Goal: Task Accomplishment & Management: Use online tool/utility

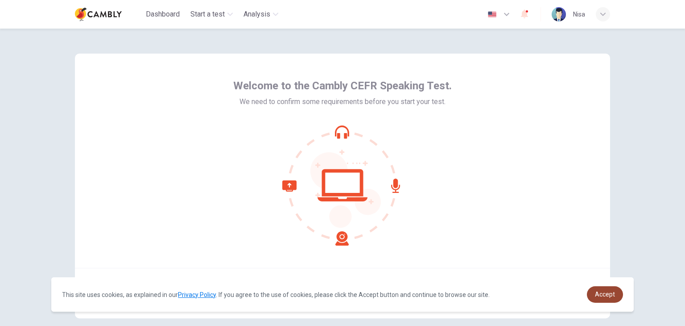
click at [617, 290] on link "Accept" at bounding box center [605, 294] width 36 height 17
click at [600, 291] on span "Accept" at bounding box center [605, 293] width 20 height 7
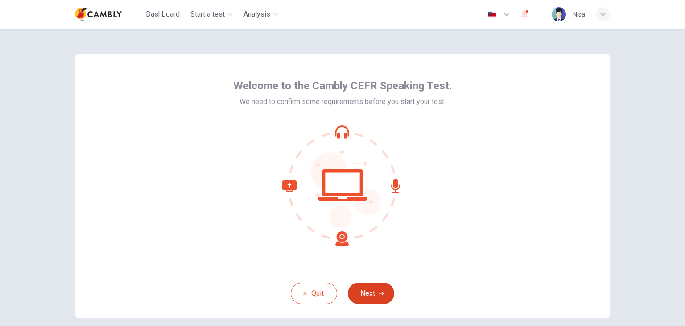
click at [360, 294] on button "Next" at bounding box center [371, 292] width 46 height 21
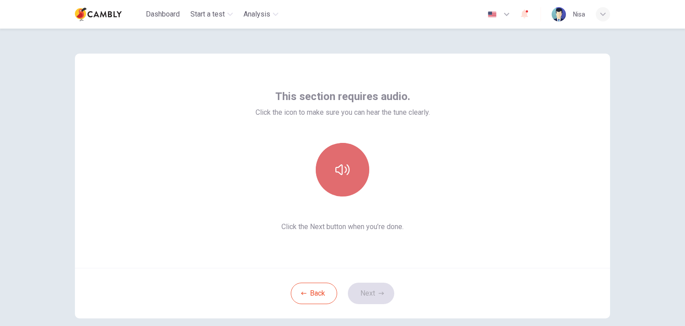
click at [356, 164] on button "button" at bounding box center [343, 170] width 54 height 54
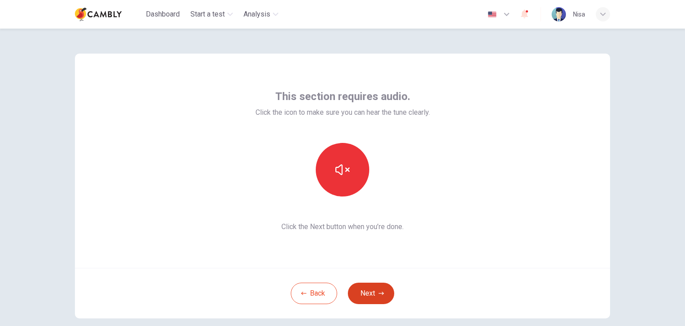
click at [381, 289] on button "Next" at bounding box center [371, 292] width 46 height 21
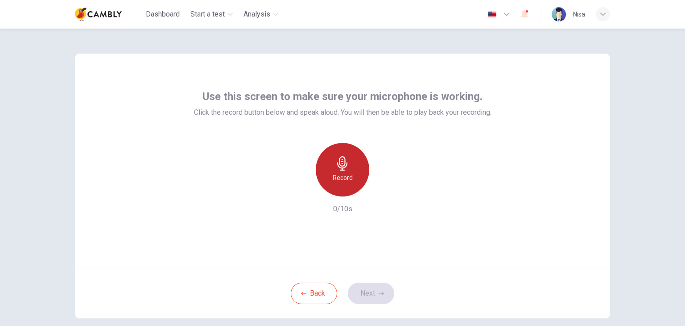
click at [344, 169] on icon "button" at bounding box center [343, 163] width 14 height 14
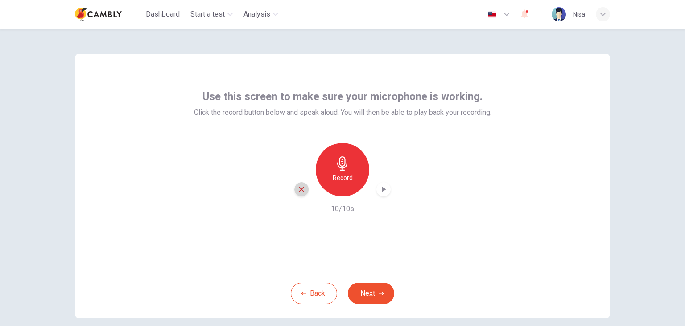
click at [298, 186] on icon "button" at bounding box center [302, 189] width 8 height 8
click at [344, 174] on h6 "Record" at bounding box center [343, 177] width 20 height 11
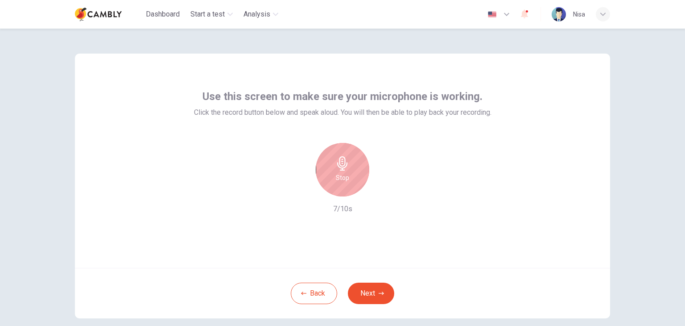
click at [328, 163] on div "Stop" at bounding box center [343, 170] width 54 height 54
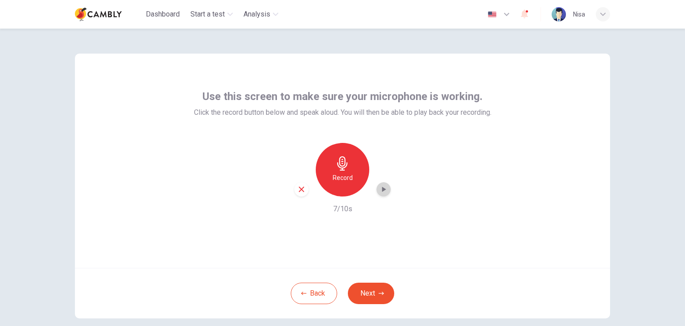
click at [386, 191] on div "button" at bounding box center [384, 189] width 14 height 14
click at [376, 292] on button "Next" at bounding box center [371, 292] width 46 height 21
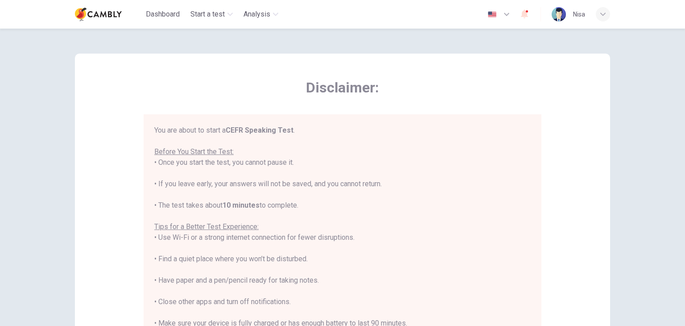
drag, startPoint x: 523, startPoint y: 184, endPoint x: 514, endPoint y: 241, distance: 57.4
click at [514, 241] on div "You are about to start a CEFR Speaking Test . Before You Start the Test: • Once…" at bounding box center [342, 248] width 377 height 246
click at [540, 203] on div "Disclaimer: You are about to start a CEFR Speaking Test . Before You Start the …" at bounding box center [342, 223] width 535 height 339
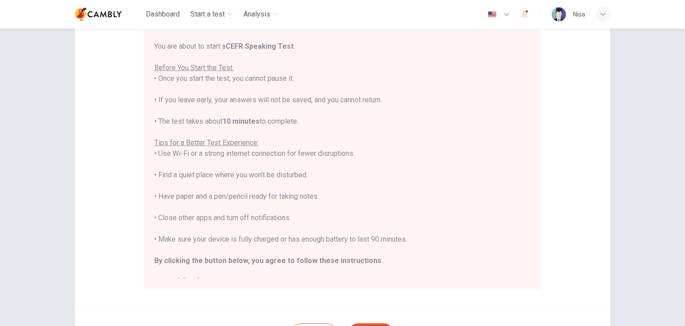
scroll to position [107, 0]
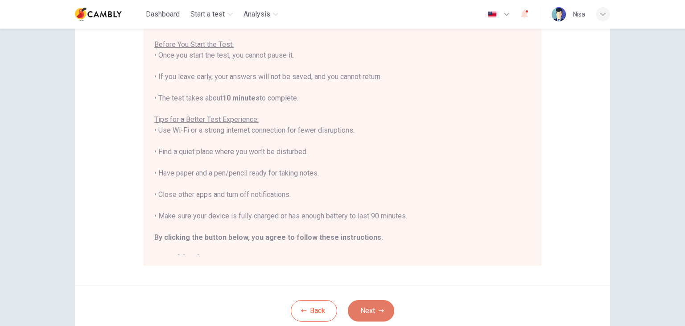
click at [382, 313] on button "Next" at bounding box center [371, 310] width 46 height 21
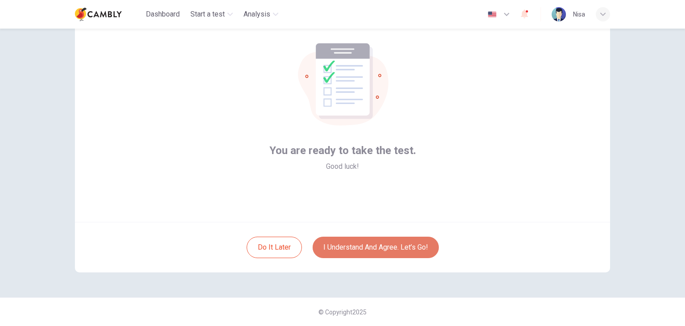
click at [412, 253] on button "I understand and agree. Let’s go!" at bounding box center [376, 246] width 126 height 21
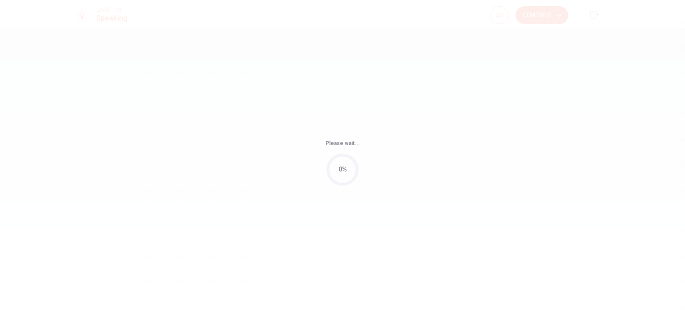
drag, startPoint x: 682, startPoint y: 150, endPoint x: 678, endPoint y: 136, distance: 15.0
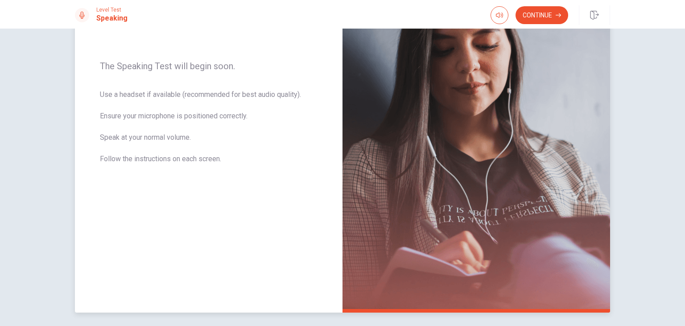
scroll to position [156, 0]
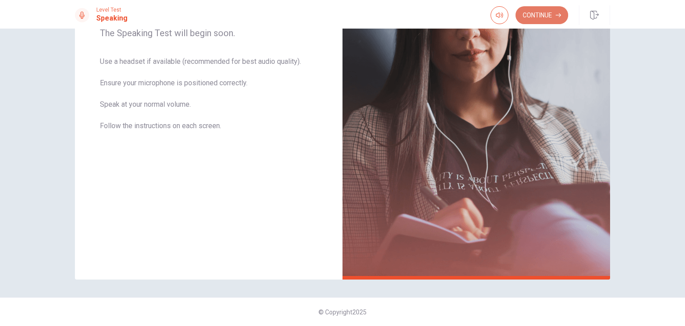
click at [545, 9] on button "Continue" at bounding box center [542, 15] width 53 height 18
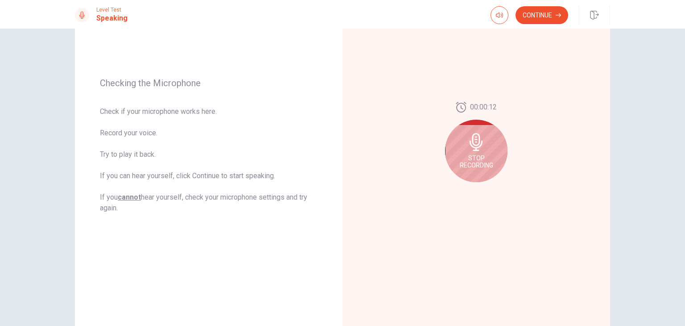
scroll to position [86, 0]
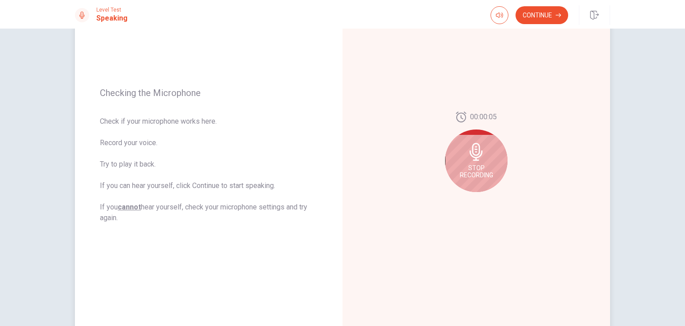
click at [474, 158] on icon at bounding box center [476, 152] width 13 height 18
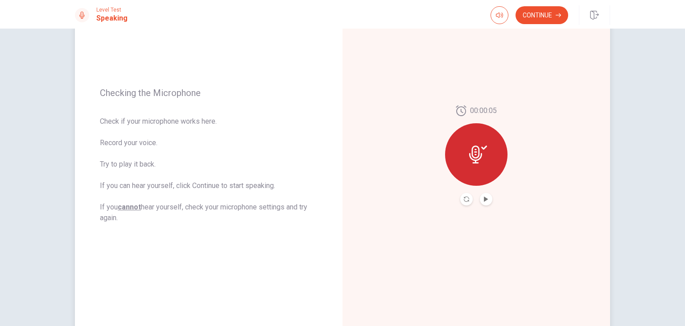
click at [487, 203] on button "Play Audio" at bounding box center [486, 199] width 12 height 12
click at [553, 14] on button "Continue" at bounding box center [542, 15] width 53 height 18
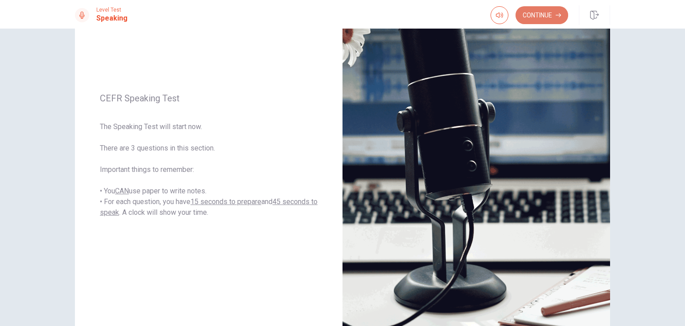
click at [545, 19] on button "Continue" at bounding box center [542, 15] width 53 height 18
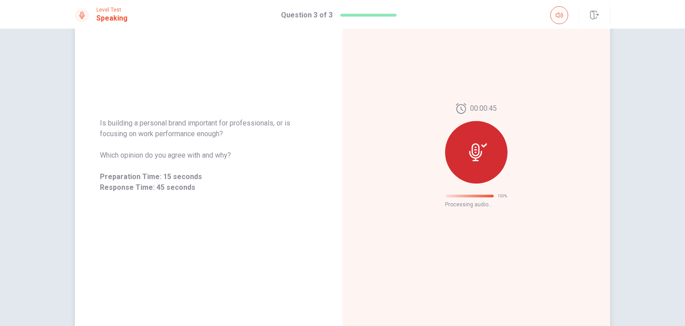
scroll to position [0, 0]
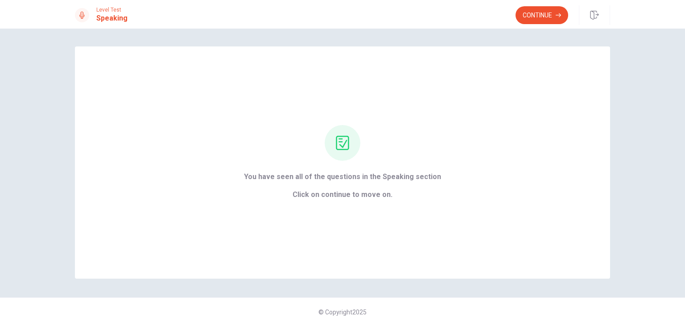
click at [528, 4] on div "Level Test Speaking Continue" at bounding box center [342, 14] width 685 height 29
click at [535, 21] on button "Continue" at bounding box center [542, 15] width 53 height 18
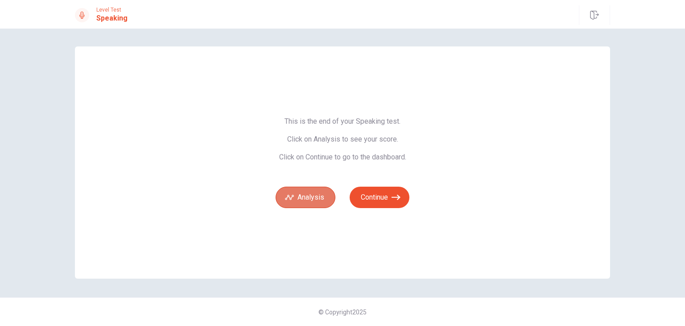
click at [307, 194] on button "Analysis" at bounding box center [306, 197] width 60 height 21
